Goal: Information Seeking & Learning: Learn about a topic

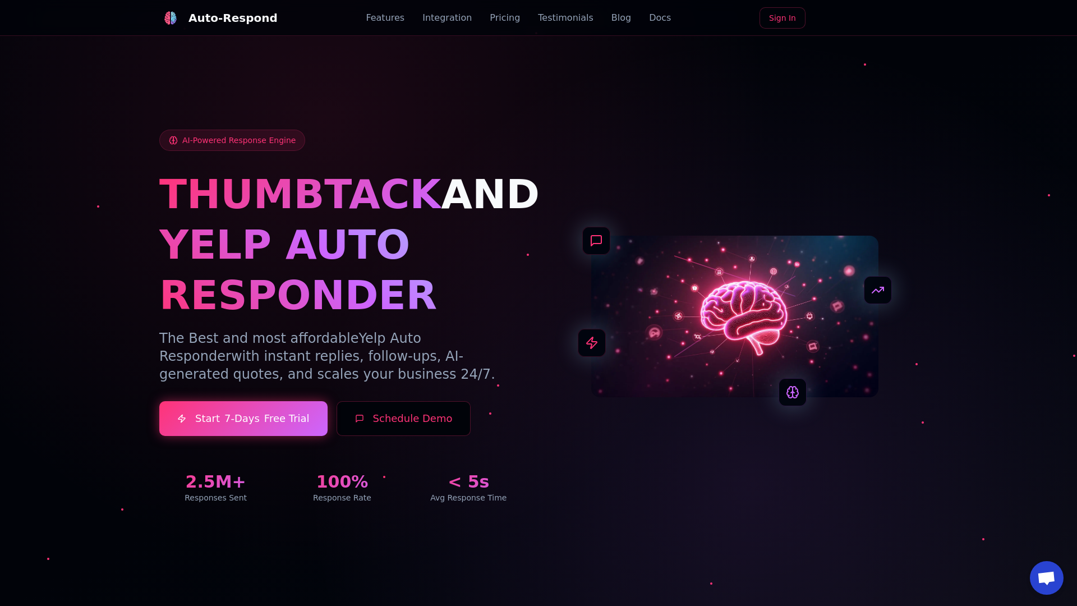
click at [611, 18] on link "Blog" at bounding box center [621, 17] width 20 height 13
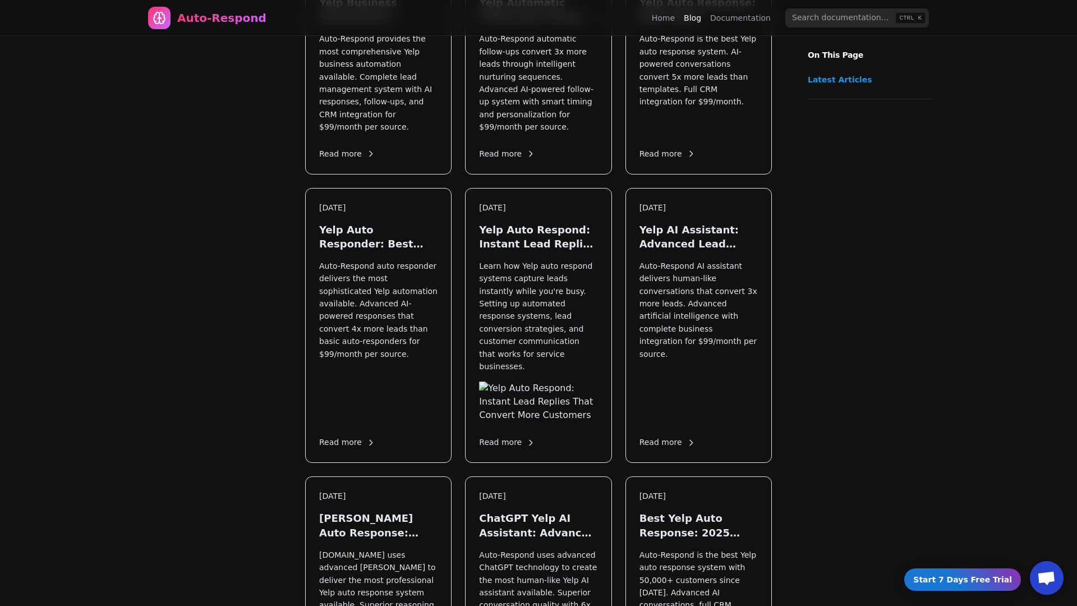
scroll to position [1354, 0]
